Goal: Information Seeking & Learning: Learn about a topic

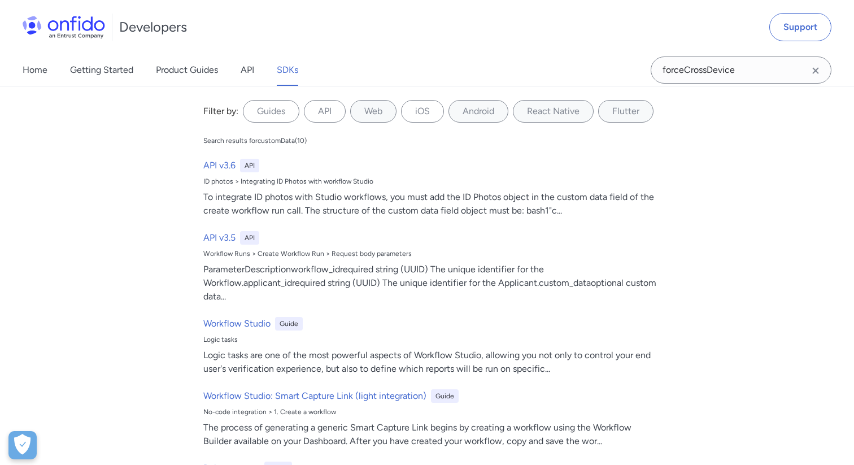
type input "forceCrossDevice"
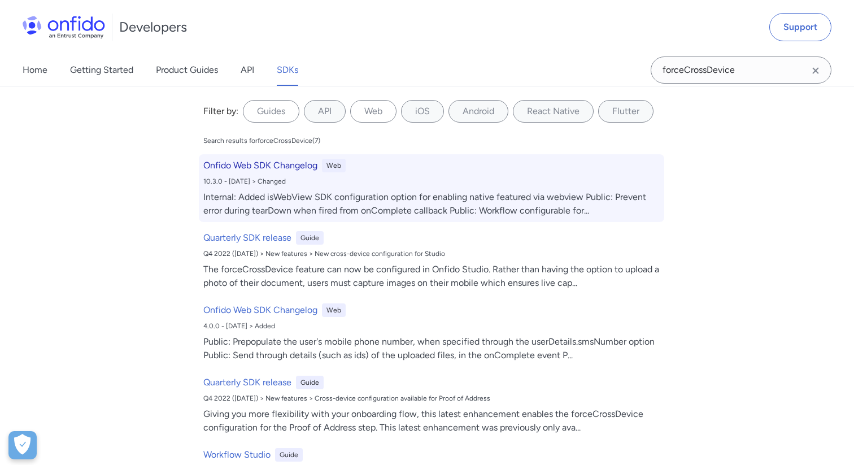
click at [276, 167] on h6 "Onfido Web SDK Changelog" at bounding box center [260, 166] width 114 height 14
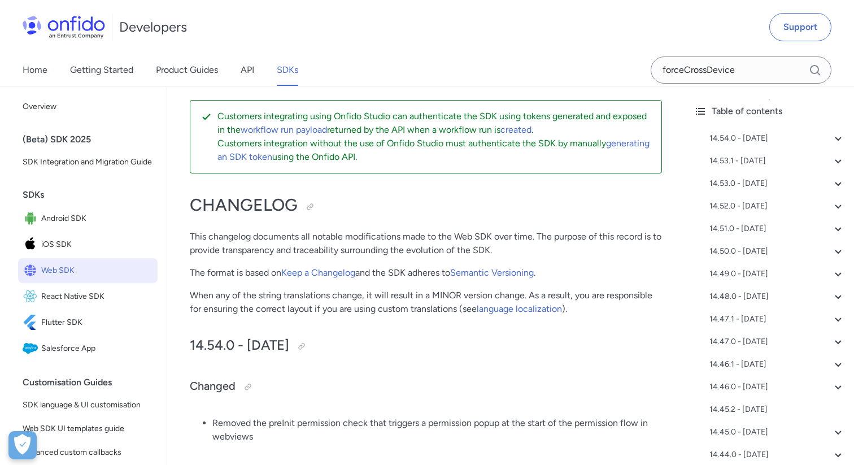
scroll to position [13502, 0]
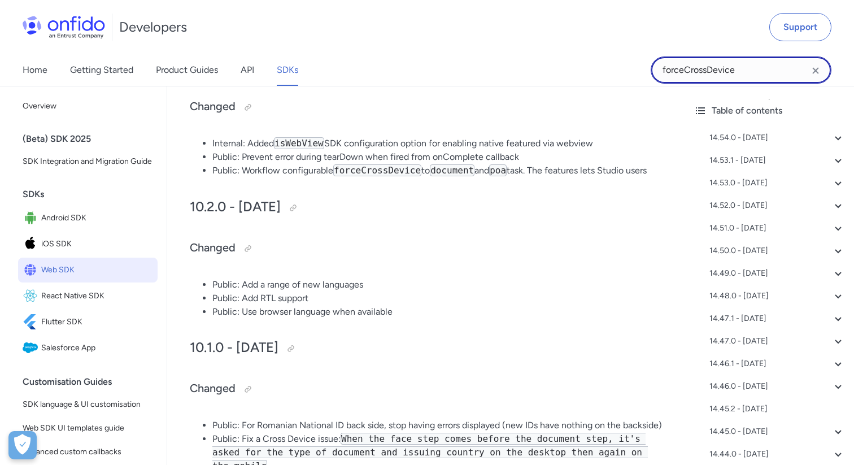
click at [754, 69] on input "forceCrossDevice" at bounding box center [740, 69] width 181 height 27
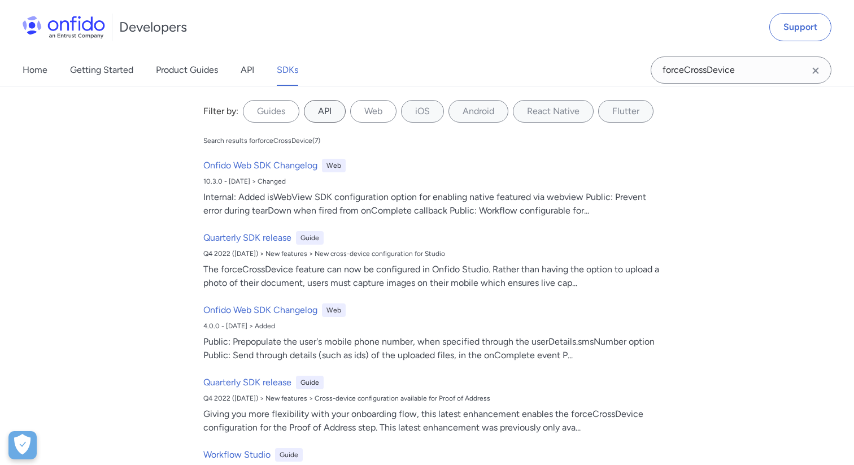
click at [328, 112] on label "API" at bounding box center [325, 111] width 42 height 23
click at [0, 0] on input "API" at bounding box center [0, 0] width 0 height 0
click at [369, 110] on label "Web" at bounding box center [373, 111] width 46 height 23
click at [0, 0] on input "Web" at bounding box center [0, 0] width 0 height 0
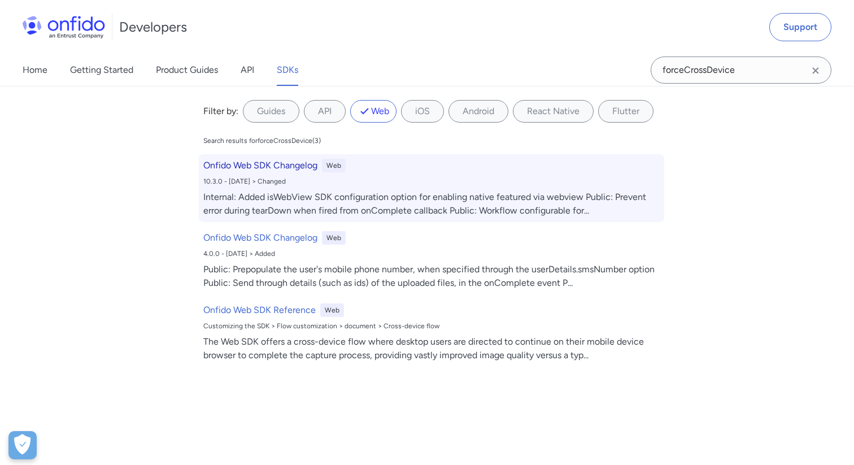
click at [296, 166] on h6 "Onfido Web SDK Changelog" at bounding box center [260, 166] width 114 height 14
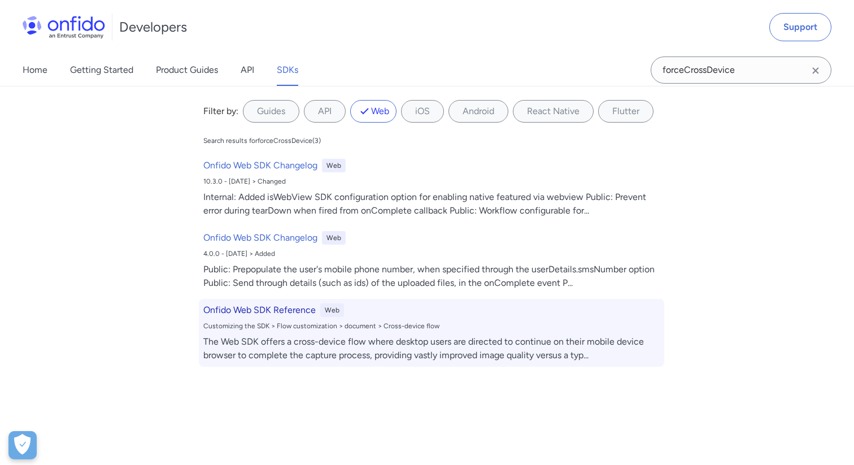
click at [261, 309] on h6 "Onfido Web SDK Reference" at bounding box center [259, 310] width 112 height 14
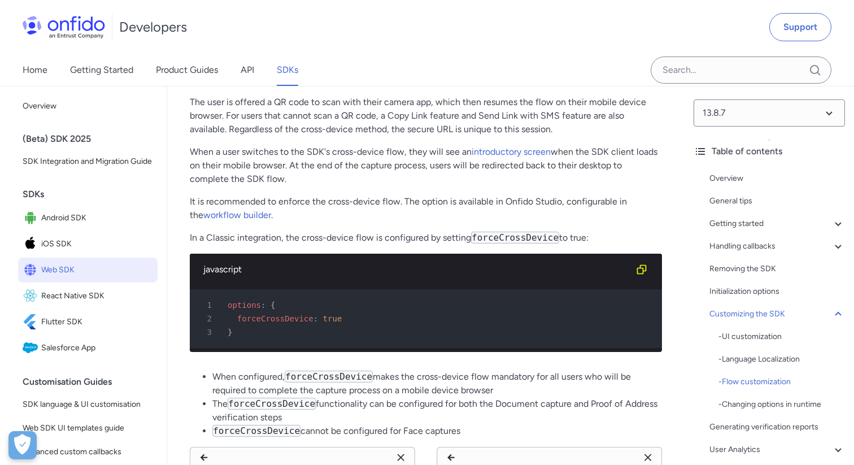
scroll to position [12827, 0]
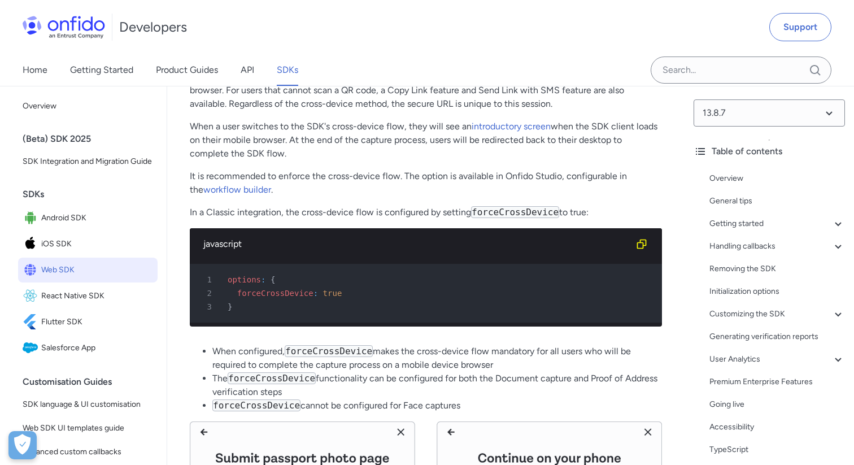
scroll to position [20990, 0]
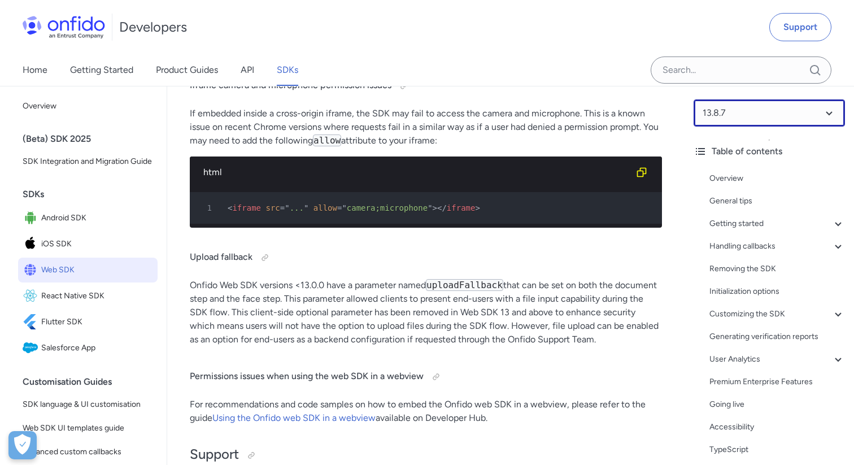
click at [732, 120] on select at bounding box center [768, 112] width 151 height 27
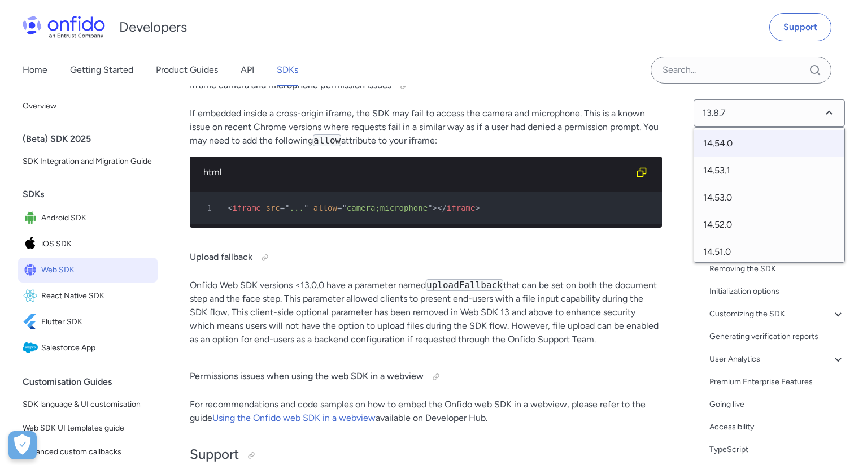
click at [729, 139] on span "14.54.0" at bounding box center [769, 143] width 150 height 27
select select "14.54.0"
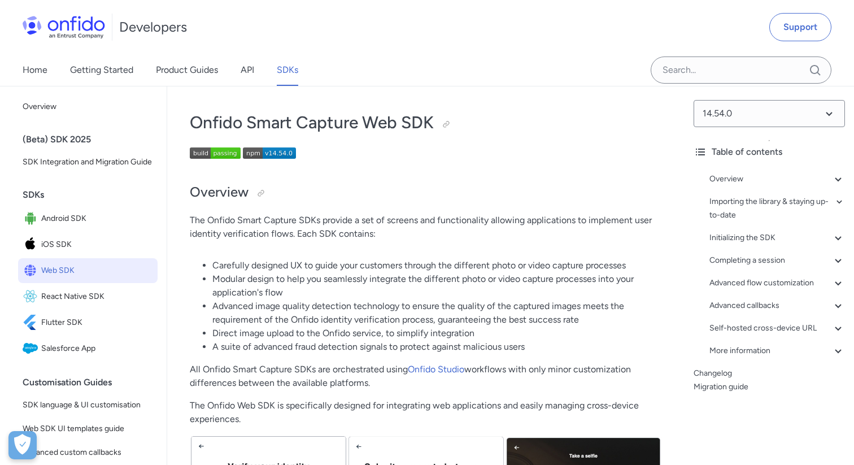
scroll to position [31660, 0]
